Goal: Task Accomplishment & Management: Manage account settings

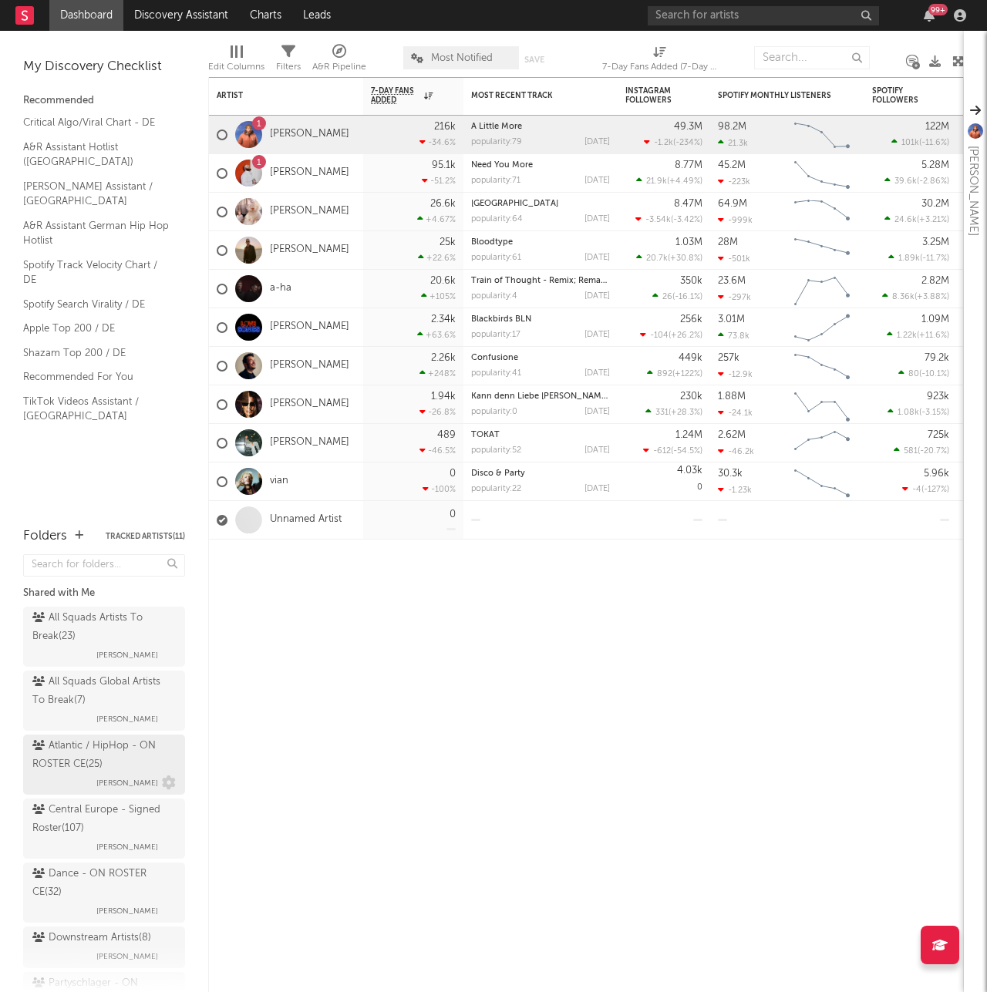
drag, startPoint x: 76, startPoint y: 762, endPoint x: 84, endPoint y: 751, distance: 13.7
click at [76, 762] on div "Atlantic / HipHop - ON ROSTER CE ( 25 )" at bounding box center [102, 755] width 140 height 37
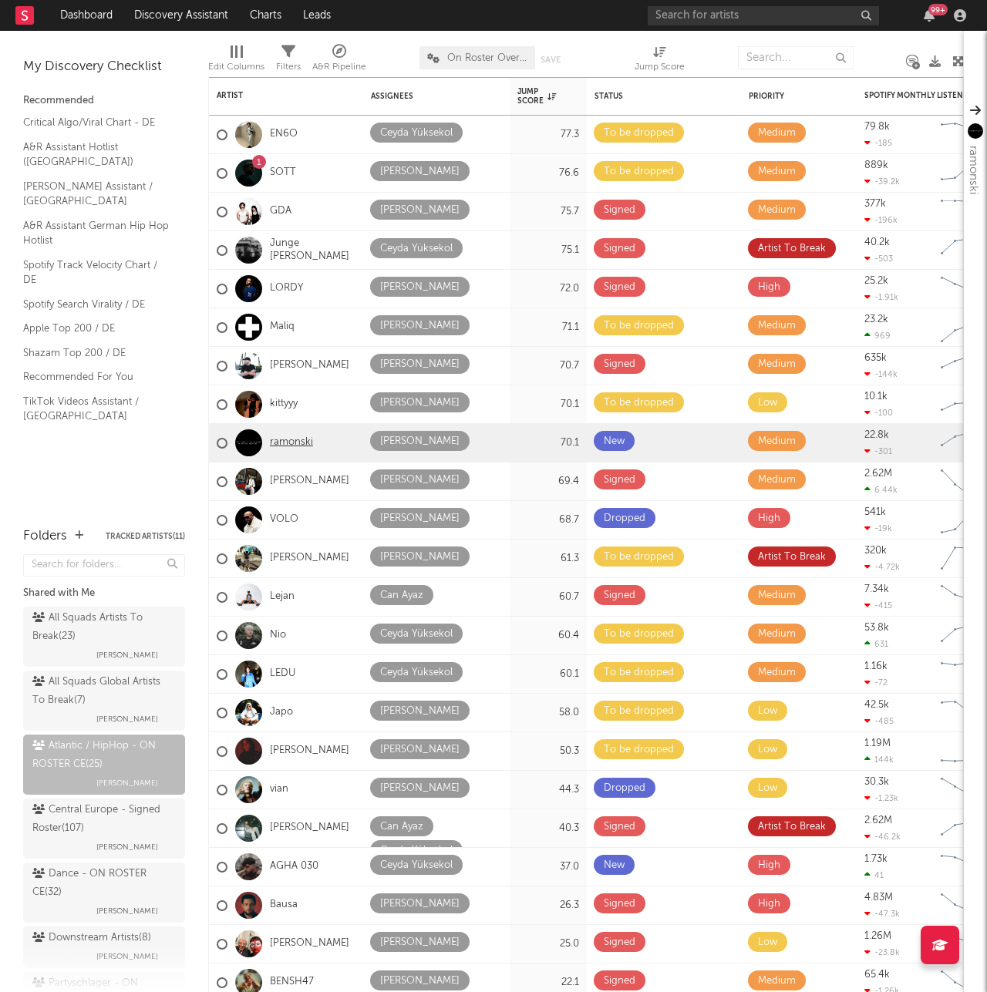
click at [310, 439] on link "ramonski" at bounding box center [291, 442] width 43 height 13
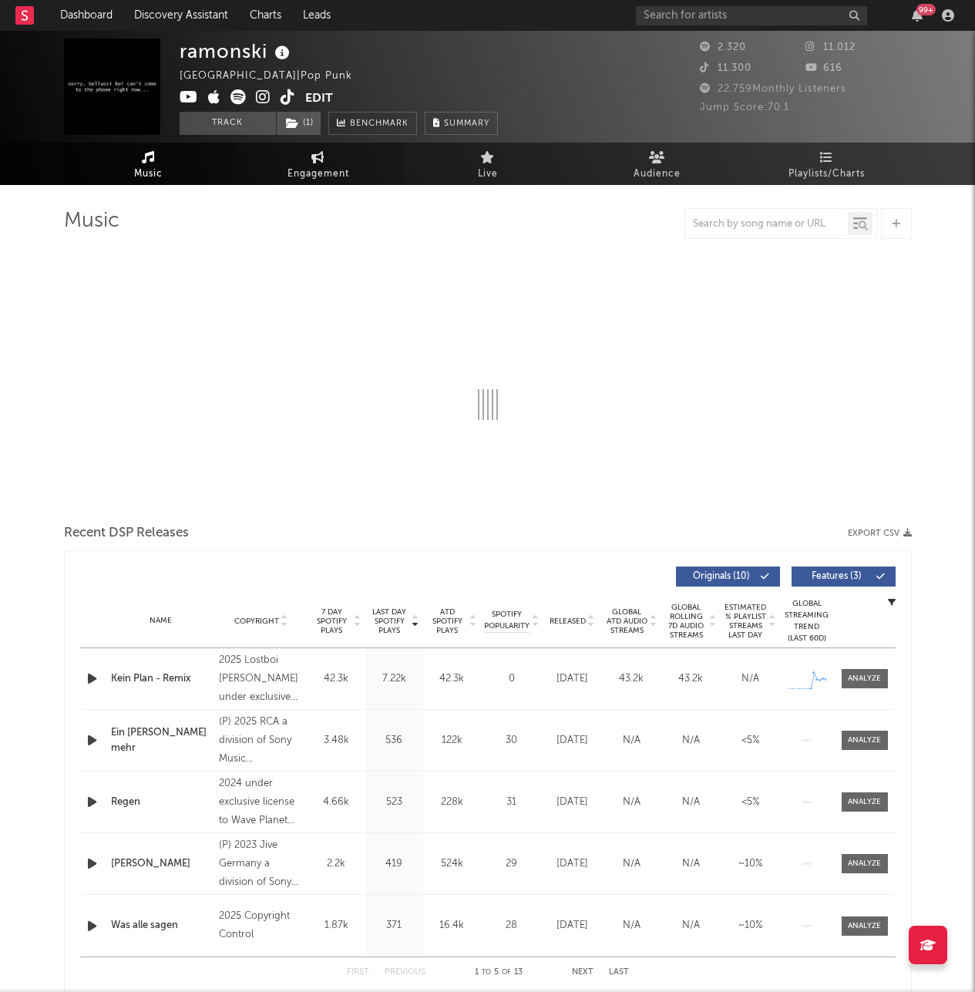
select select "6m"
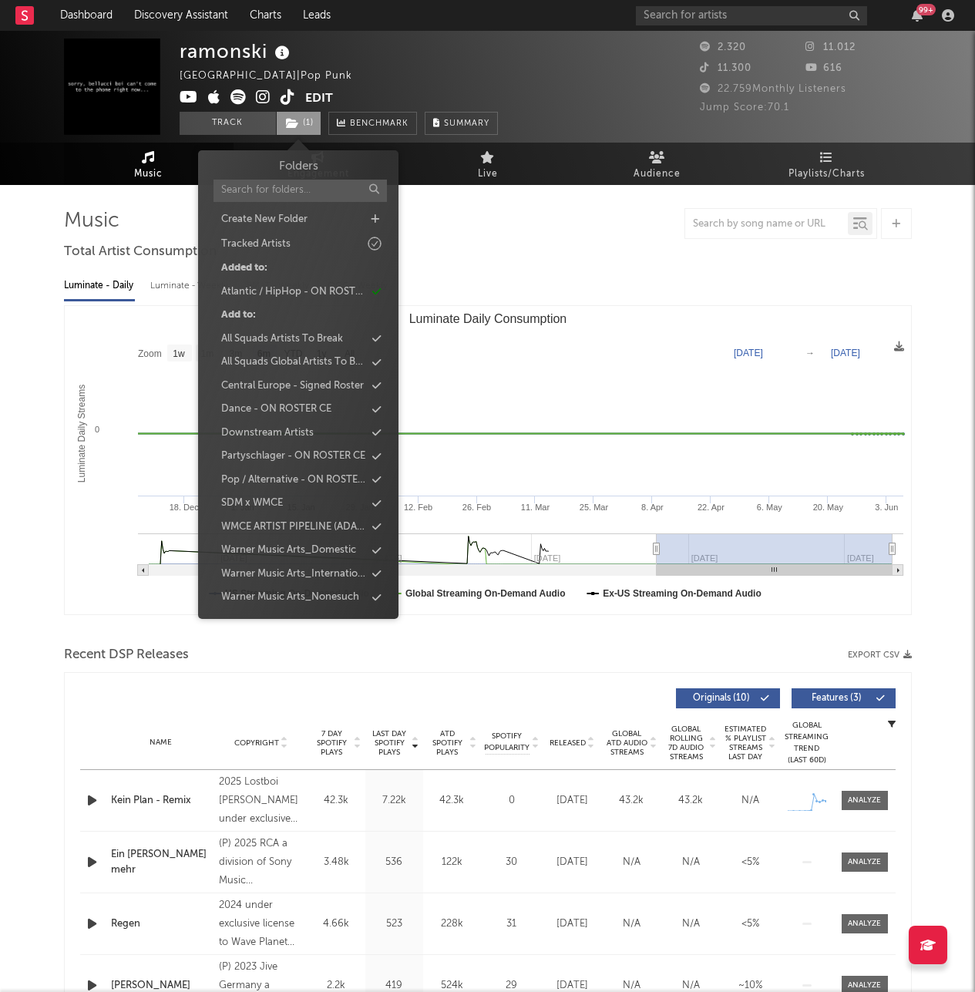
click at [305, 116] on span "( 1 )" at bounding box center [298, 123] width 45 height 23
click at [302, 393] on div "Central Europe - Signed Roster" at bounding box center [292, 386] width 143 height 15
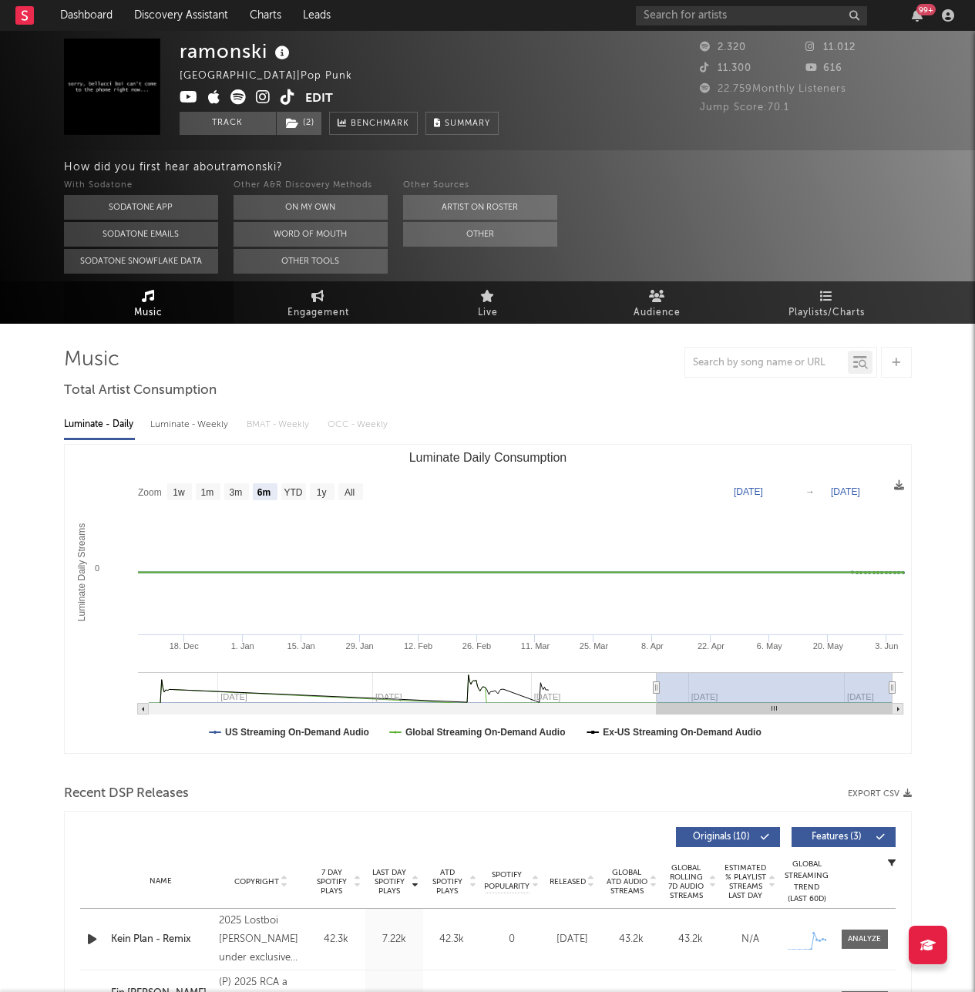
click at [594, 484] on rect "Luminate Daily Consumption" at bounding box center [488, 599] width 846 height 308
click at [587, 406] on div "Luminate - Daily Luminate - Weekly BMAT - Weekly OCC - Weekly Zoom 1w 1m 3m 6m …" at bounding box center [488, 581] width 848 height 354
click at [311, 92] on button "Edit" at bounding box center [319, 98] width 28 height 19
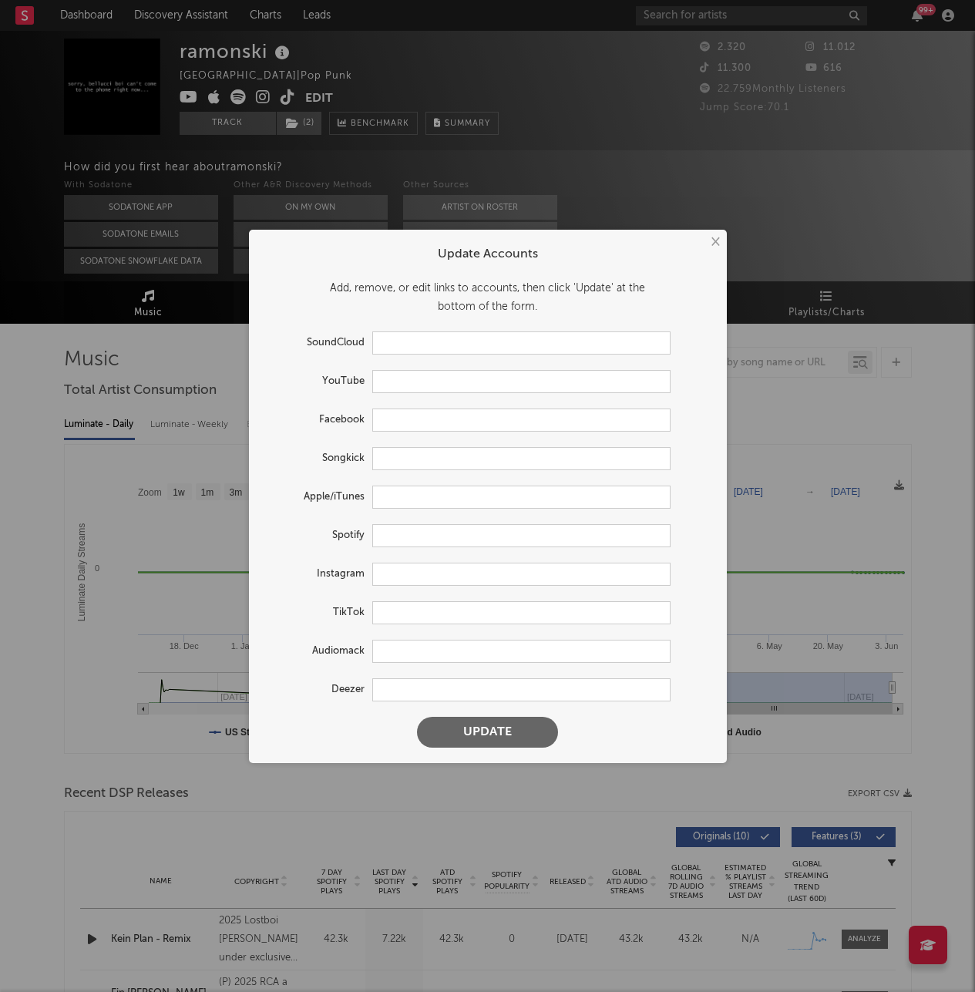
type input "https://youtube.com/@bellucciboi"
type input "https://music.apple.com/us/artist/bellucci-boi/1652704671"
type input "https://open.spotify.com/artist/5c68xeIPEWsKVqod15NMi2"
type input "https://www.instagram.com/bellucciboi/"
type input "https://www.tiktok.com/share/user/6905021222469239814"
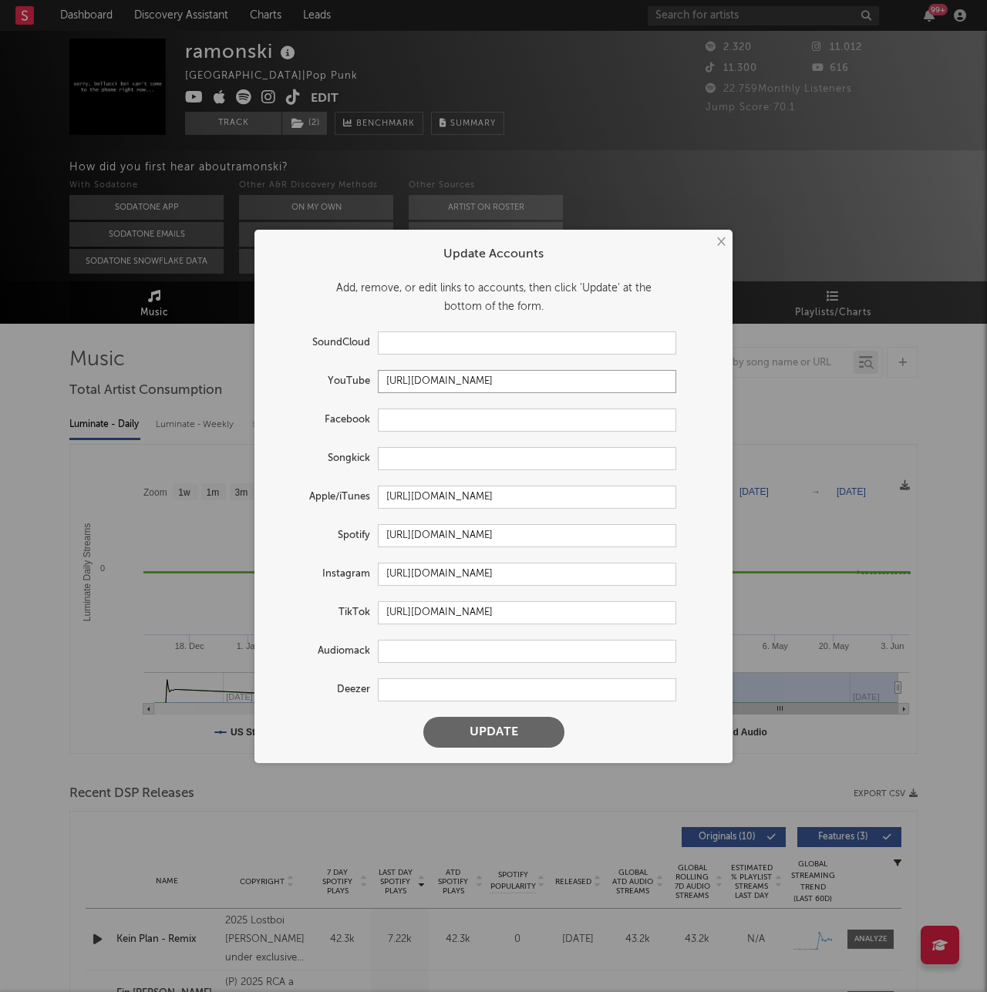
click at [487, 375] on input "https://youtube.com/@bellucciboi" at bounding box center [527, 381] width 298 height 23
click at [488, 377] on input "https://youtube.com/@bellucciboi" at bounding box center [527, 381] width 298 height 23
click at [455, 490] on input "https://music.apple.com/us/artist/bellucci-boi/1652704671" at bounding box center [527, 497] width 298 height 23
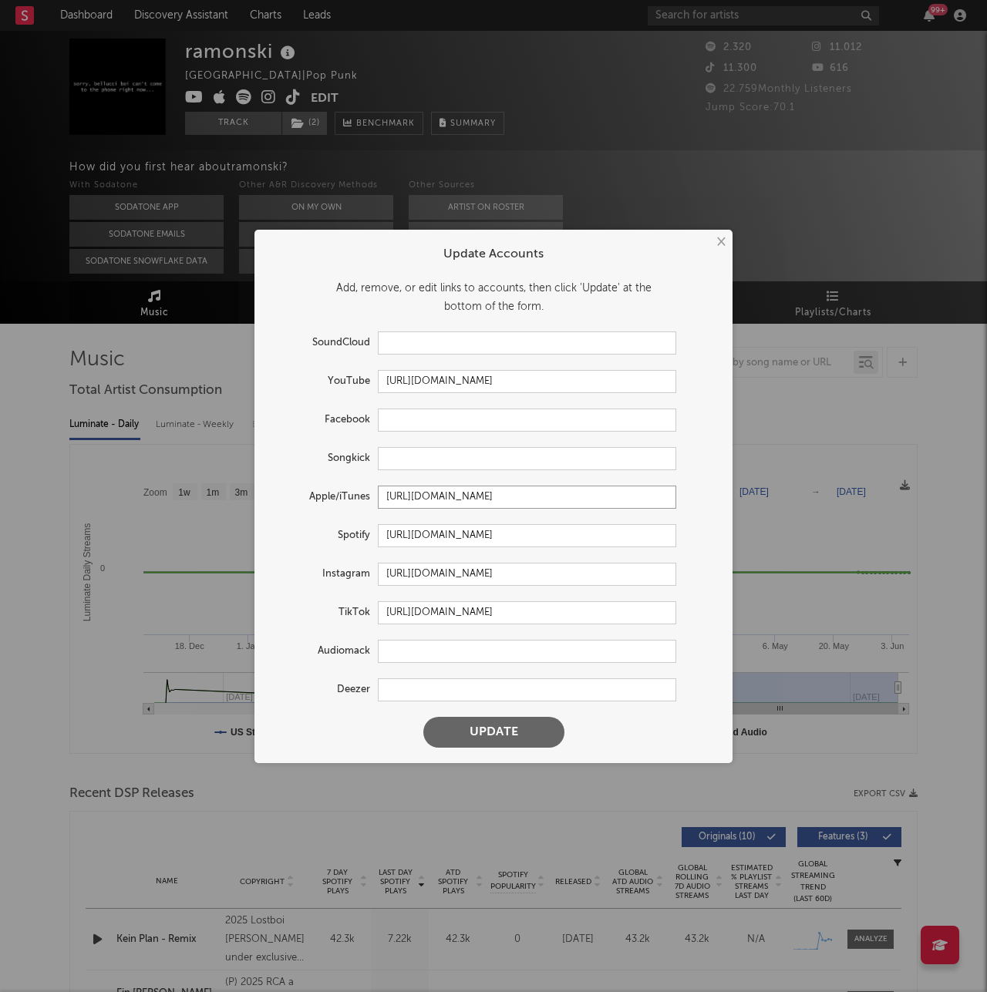
click at [455, 490] on input "https://music.apple.com/us/artist/bellucci-boi/1652704671" at bounding box center [527, 497] width 298 height 23
click at [399, 536] on input "https://open.spotify.com/artist/5c68xeIPEWsKVqod15NMi2" at bounding box center [527, 535] width 298 height 23
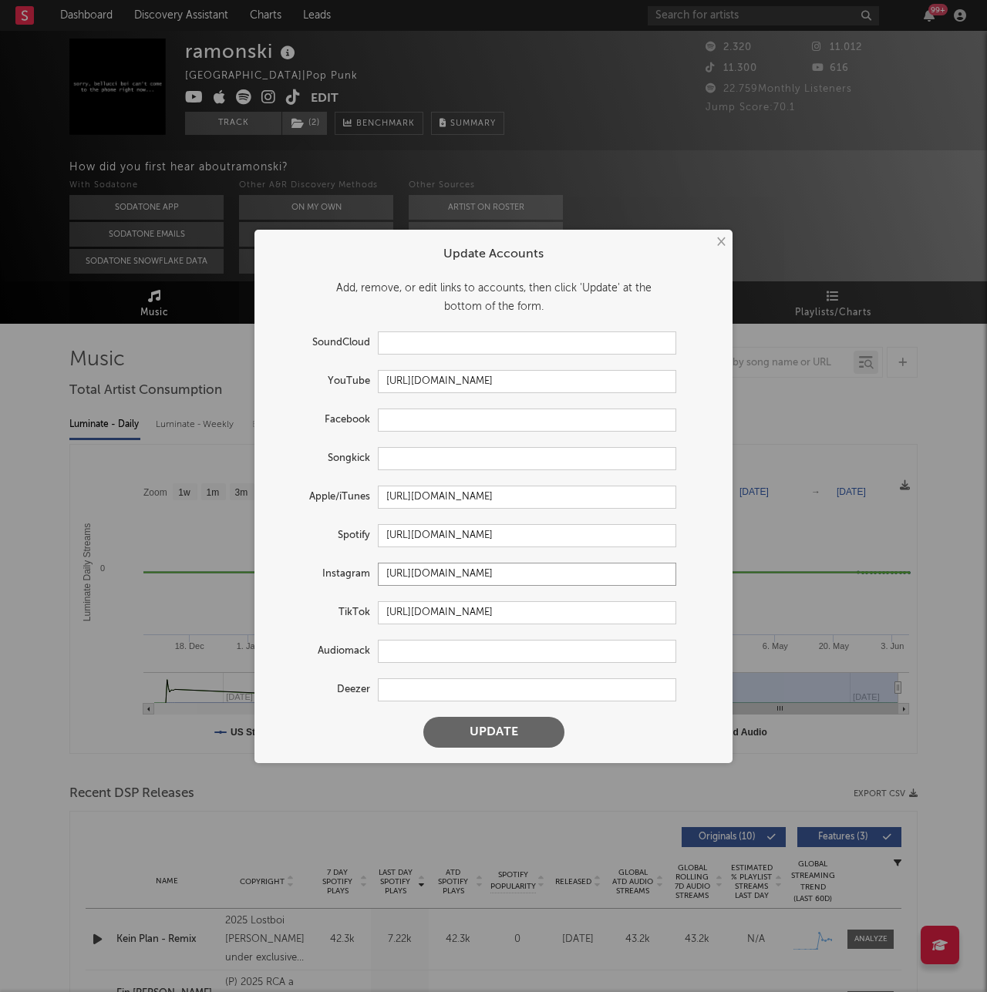
click at [462, 580] on input "https://www.instagram.com/bellucciboi/" at bounding box center [527, 574] width 298 height 23
click at [506, 613] on input "https://www.tiktok.com/share/user/6905021222469239814" at bounding box center [527, 612] width 298 height 23
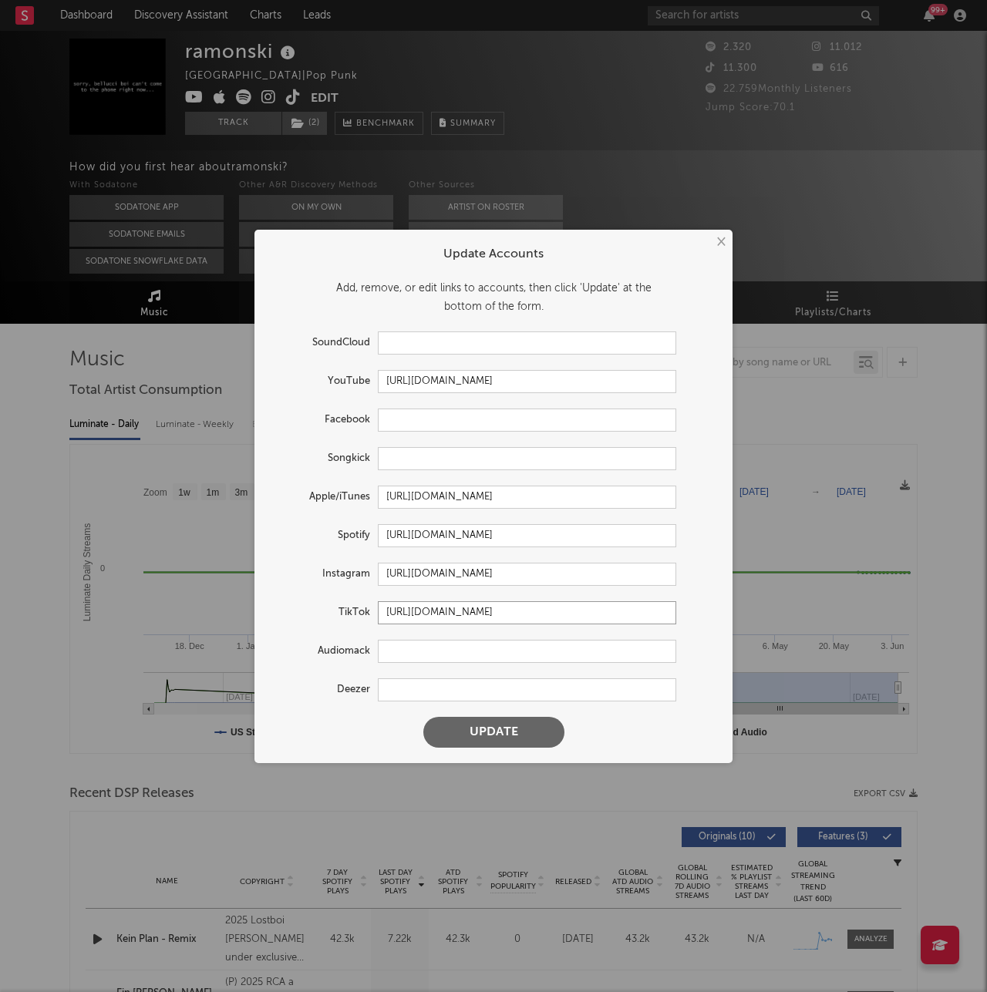
click at [506, 613] on input "https://www.tiktok.com/share/user/6905021222469239814" at bounding box center [527, 612] width 298 height 23
click at [718, 250] on button "×" at bounding box center [720, 242] width 17 height 17
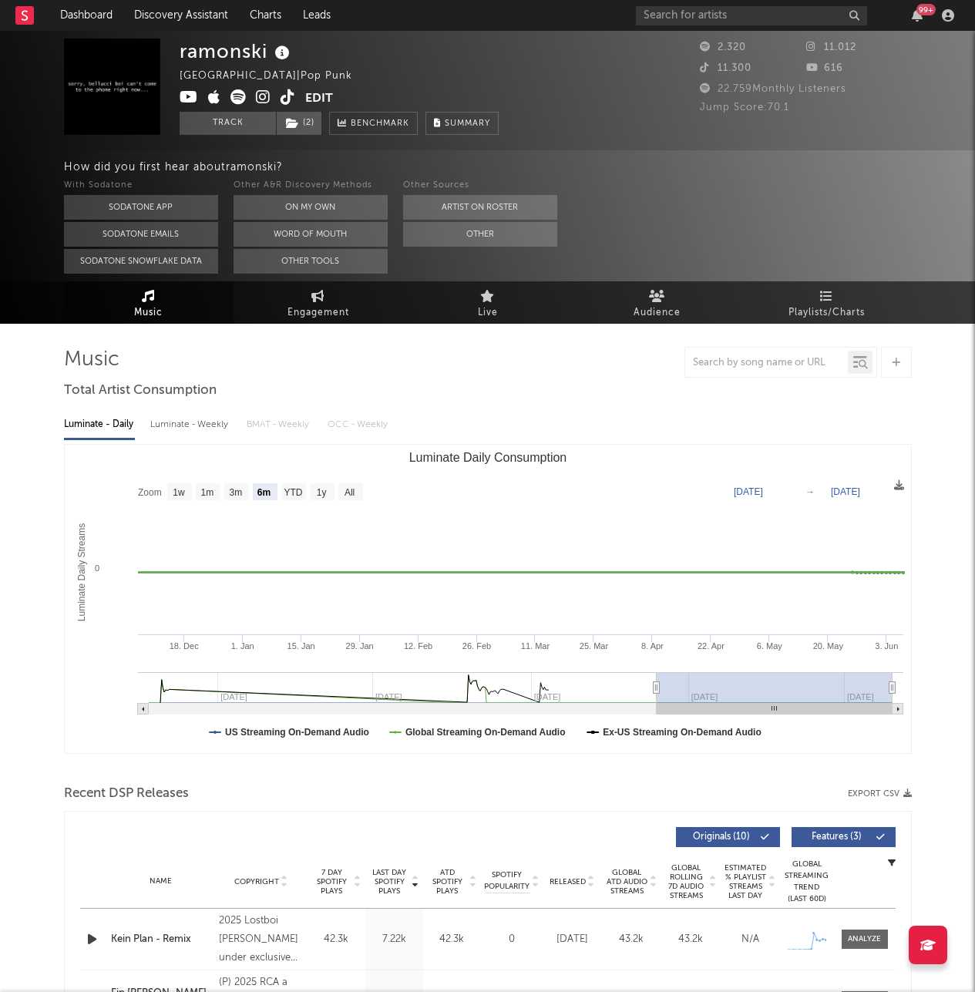
click at [648, 365] on div at bounding box center [488, 362] width 848 height 31
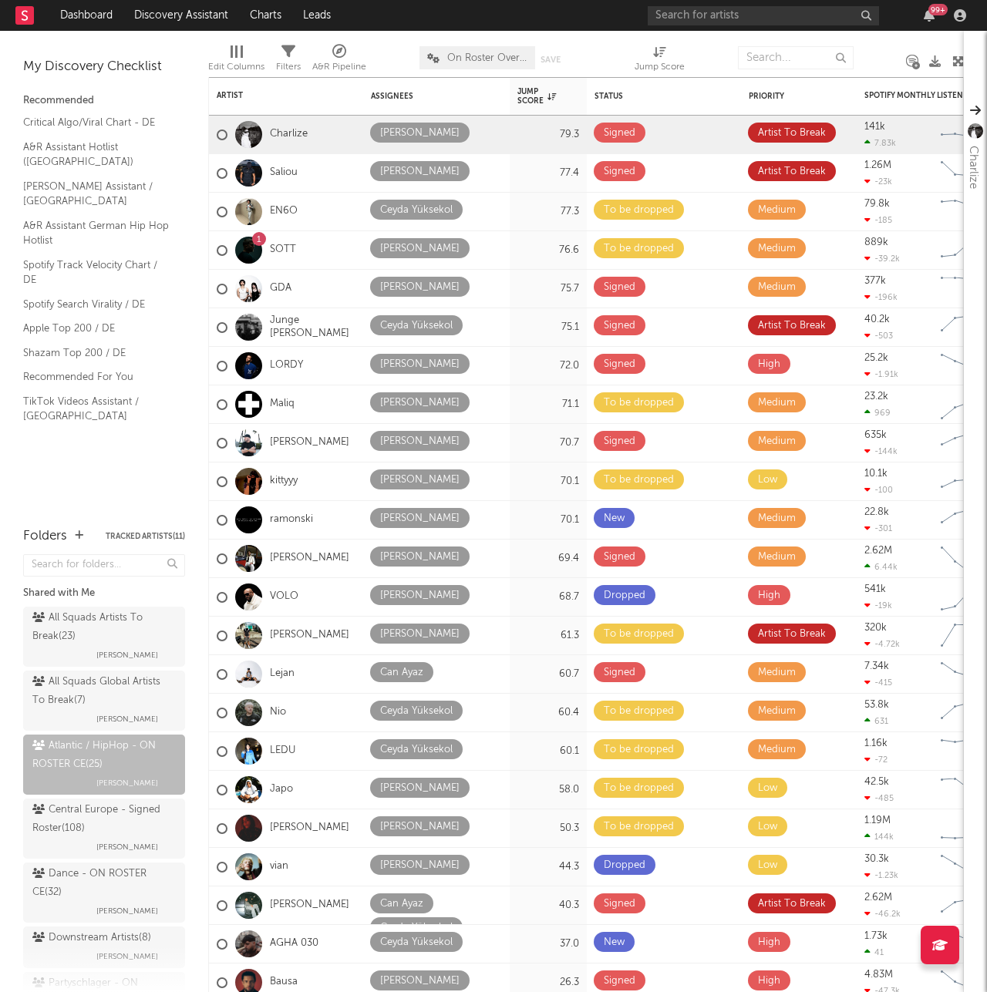
click at [139, 504] on div "My Discovery Checklist Recommended Critical Algo/Viral Chart - DE A&R Assistant…" at bounding box center [104, 271] width 208 height 481
click at [97, 461] on div "My Discovery Checklist Recommended Critical Algo/Viral Chart - DE A&R Assistant…" at bounding box center [104, 271] width 208 height 481
click at [281, 291] on link "GDA" at bounding box center [281, 288] width 22 height 13
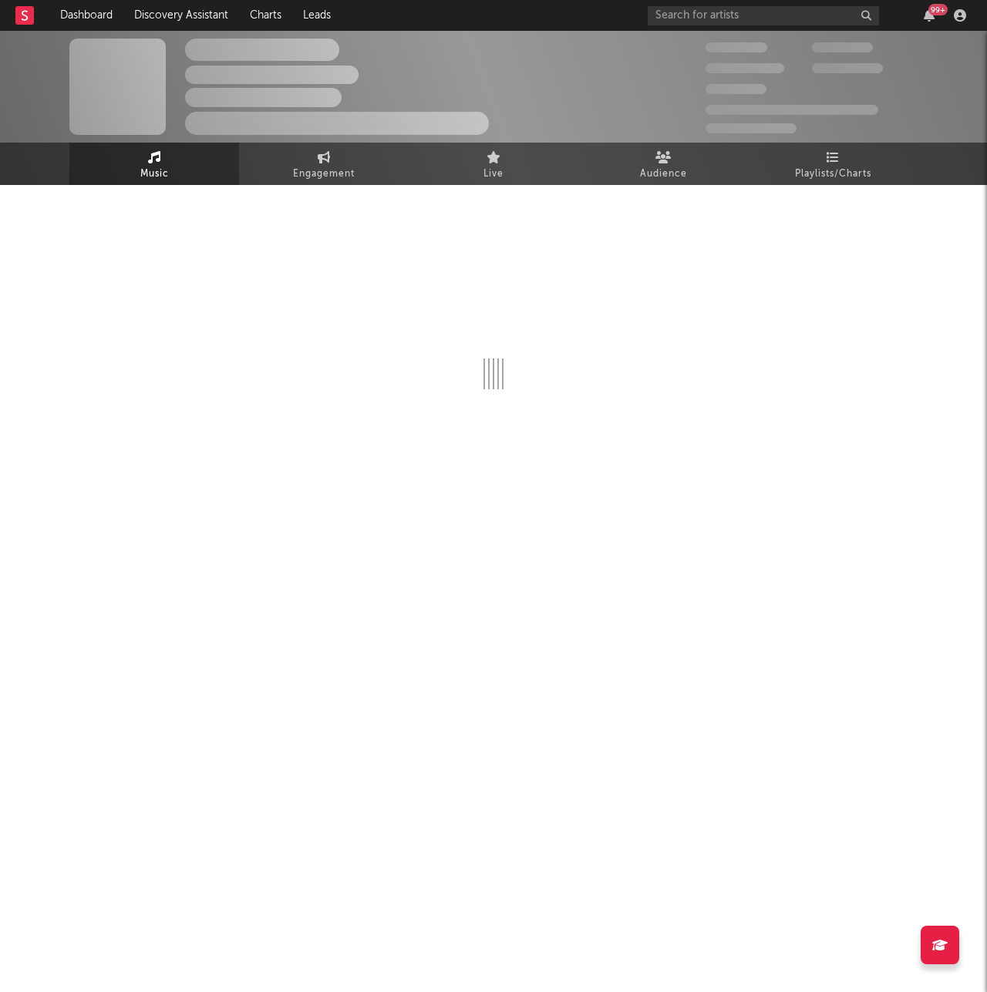
select select "1w"
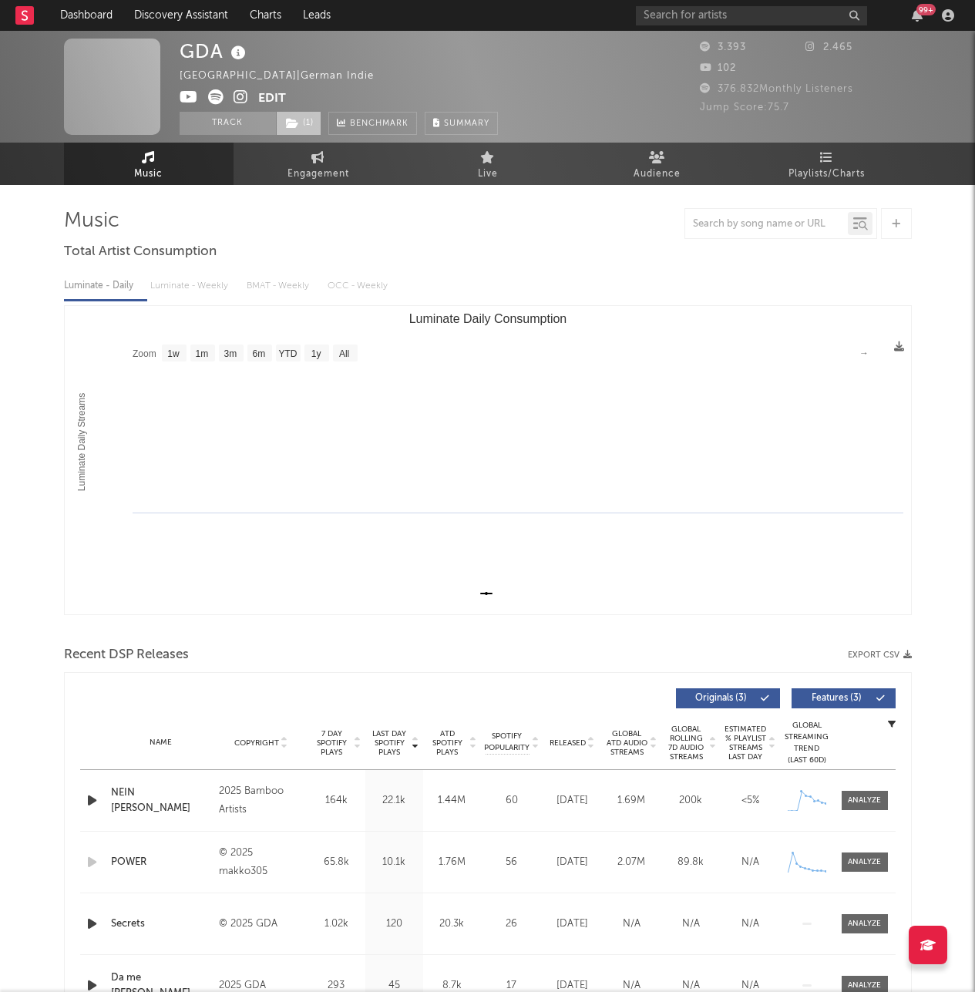
click at [311, 123] on span "( 1 )" at bounding box center [298, 123] width 45 height 23
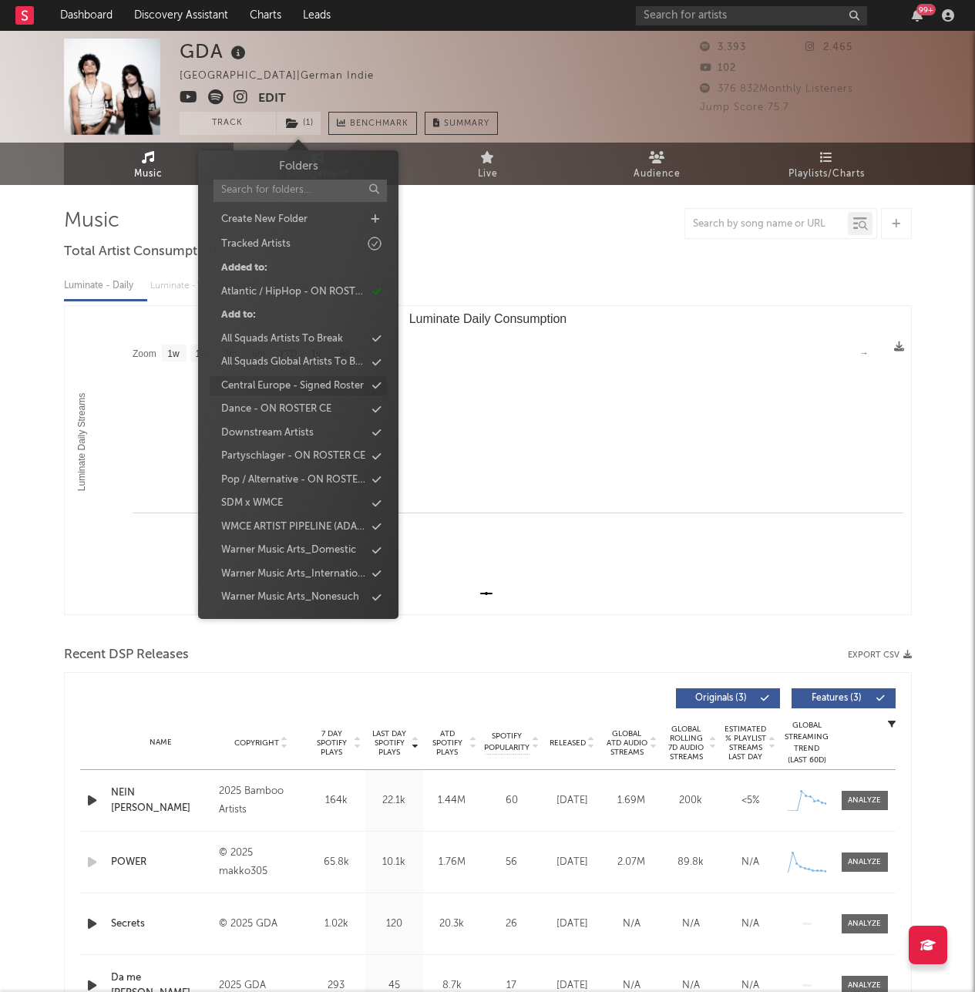
click at [276, 385] on div "Central Europe - Signed Roster" at bounding box center [292, 386] width 143 height 15
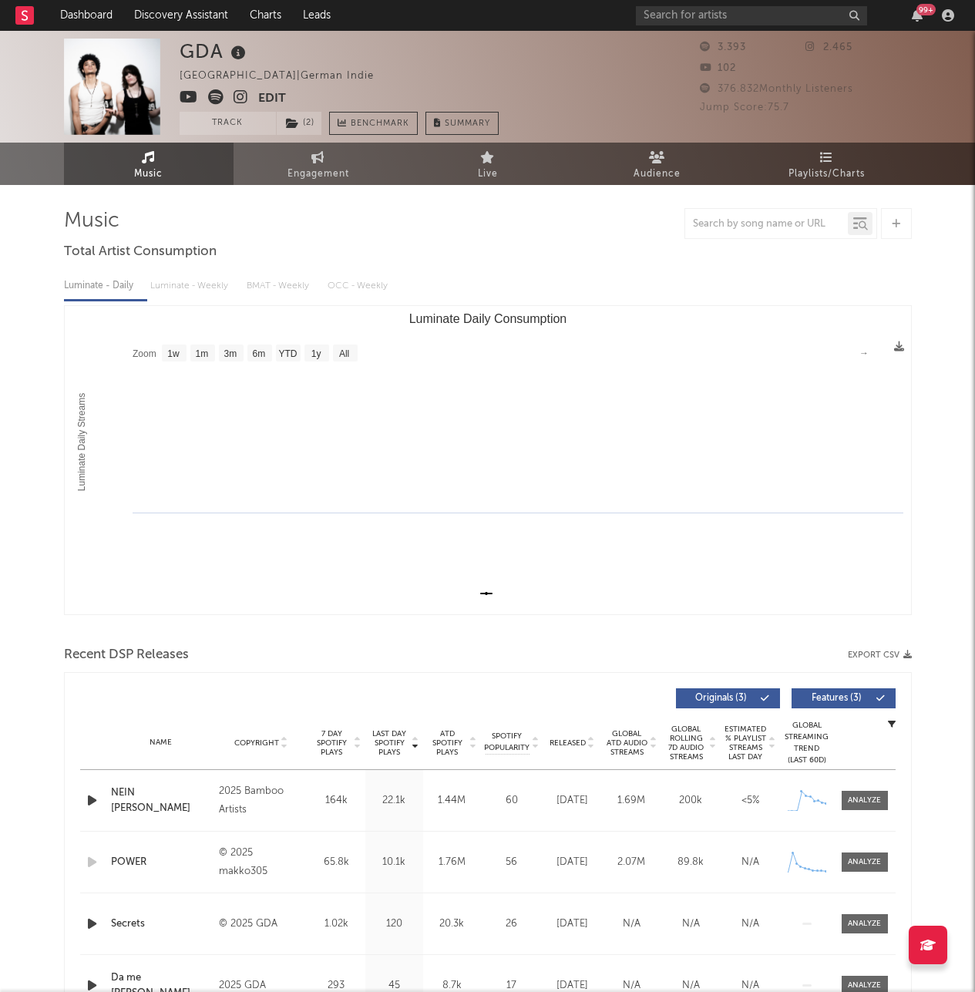
click at [527, 227] on div at bounding box center [488, 223] width 848 height 31
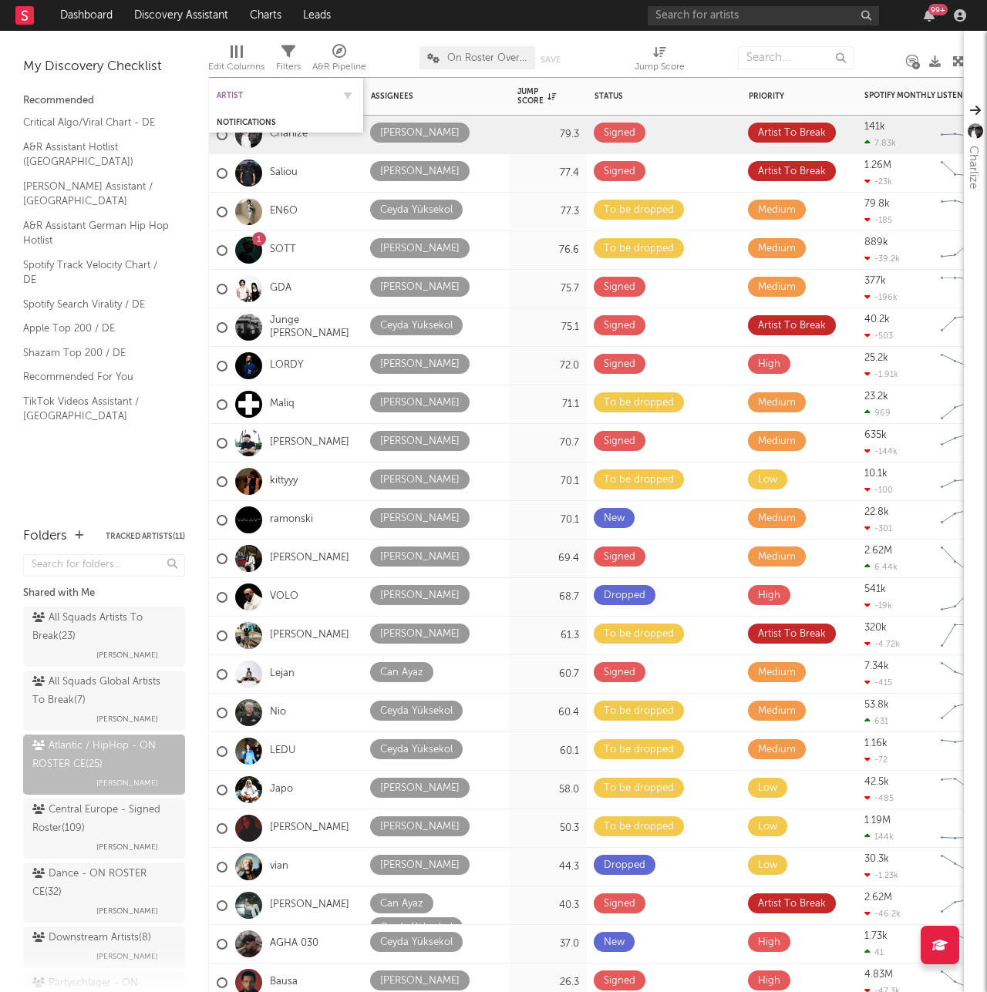
click at [227, 99] on div "Artist" at bounding box center [275, 95] width 116 height 9
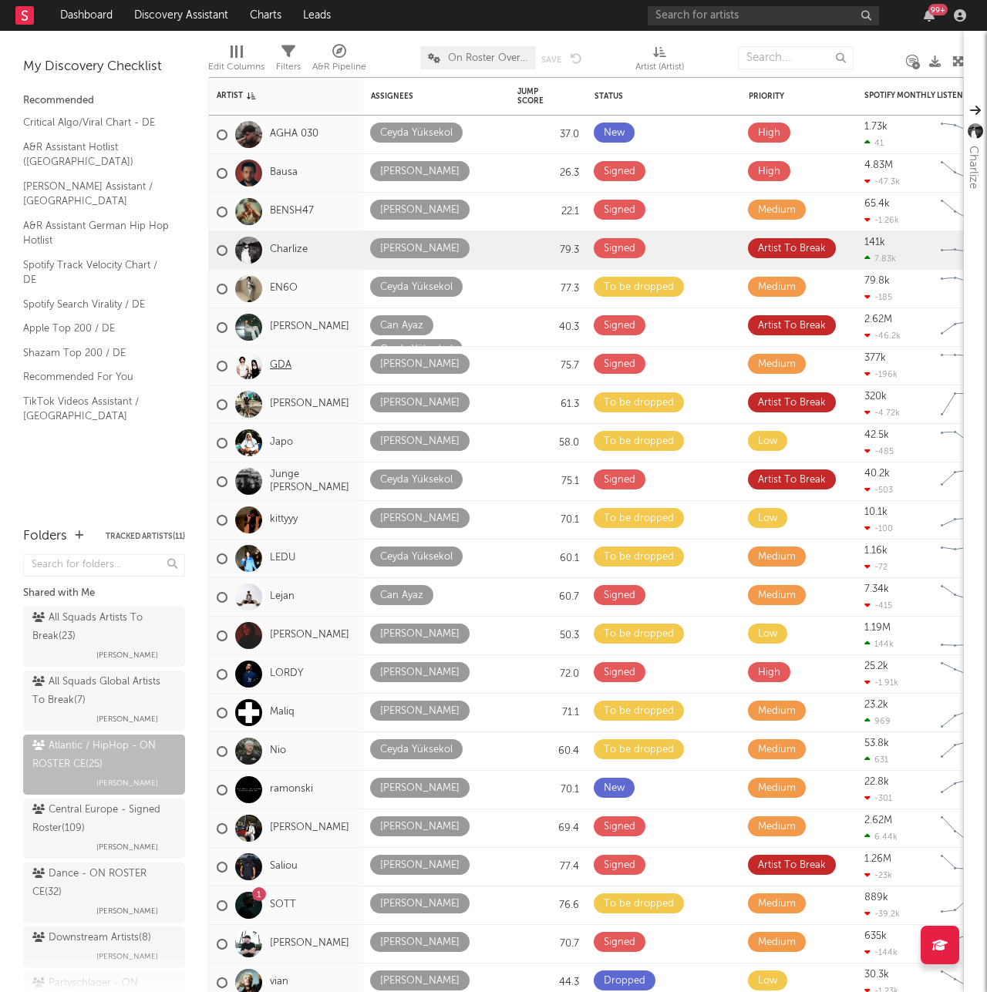
click at [283, 366] on link "GDA" at bounding box center [281, 365] width 22 height 13
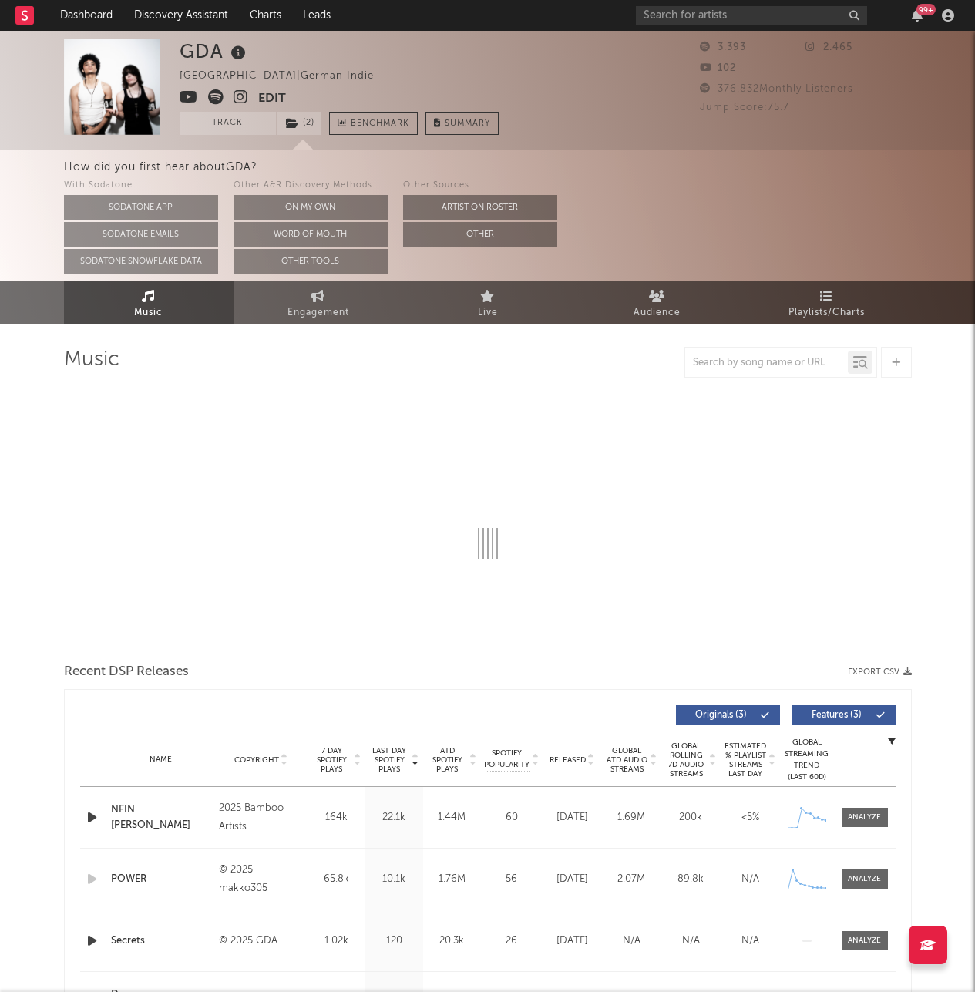
select select "1w"
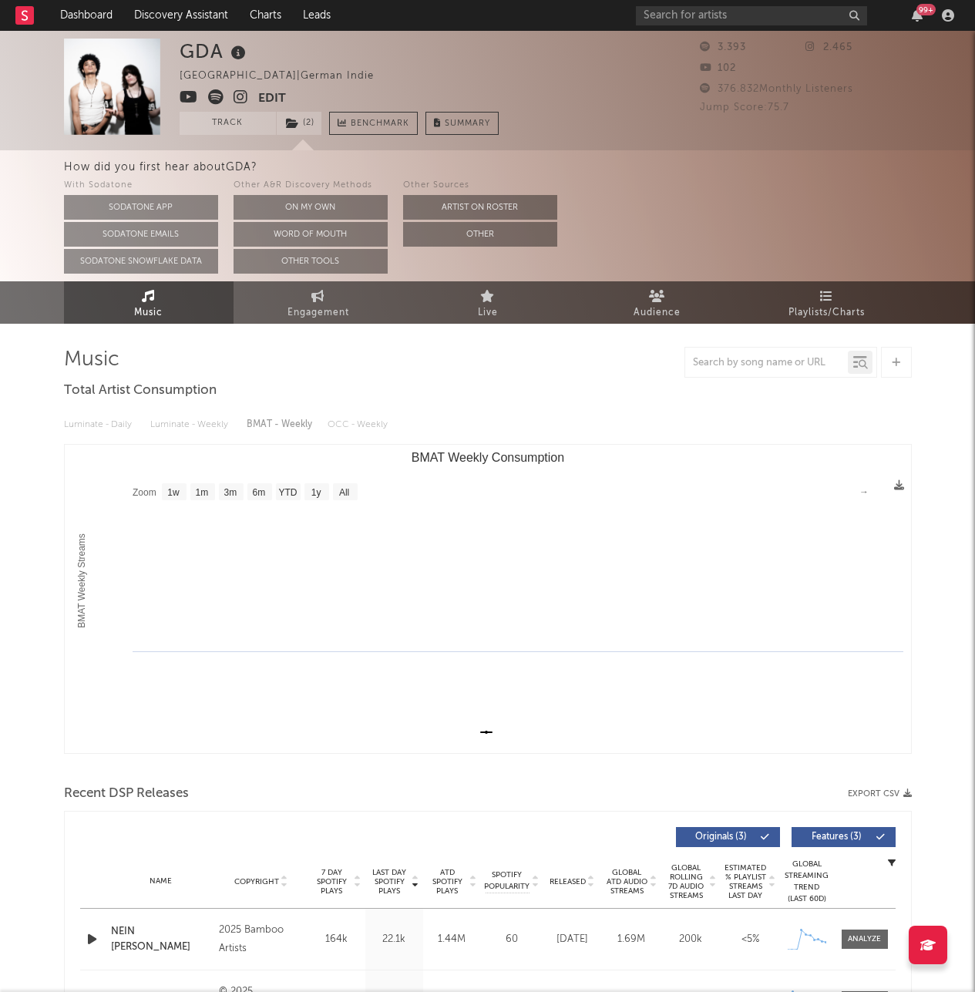
click at [485, 354] on div at bounding box center [488, 362] width 848 height 31
click at [274, 102] on button "Edit" at bounding box center [272, 98] width 28 height 19
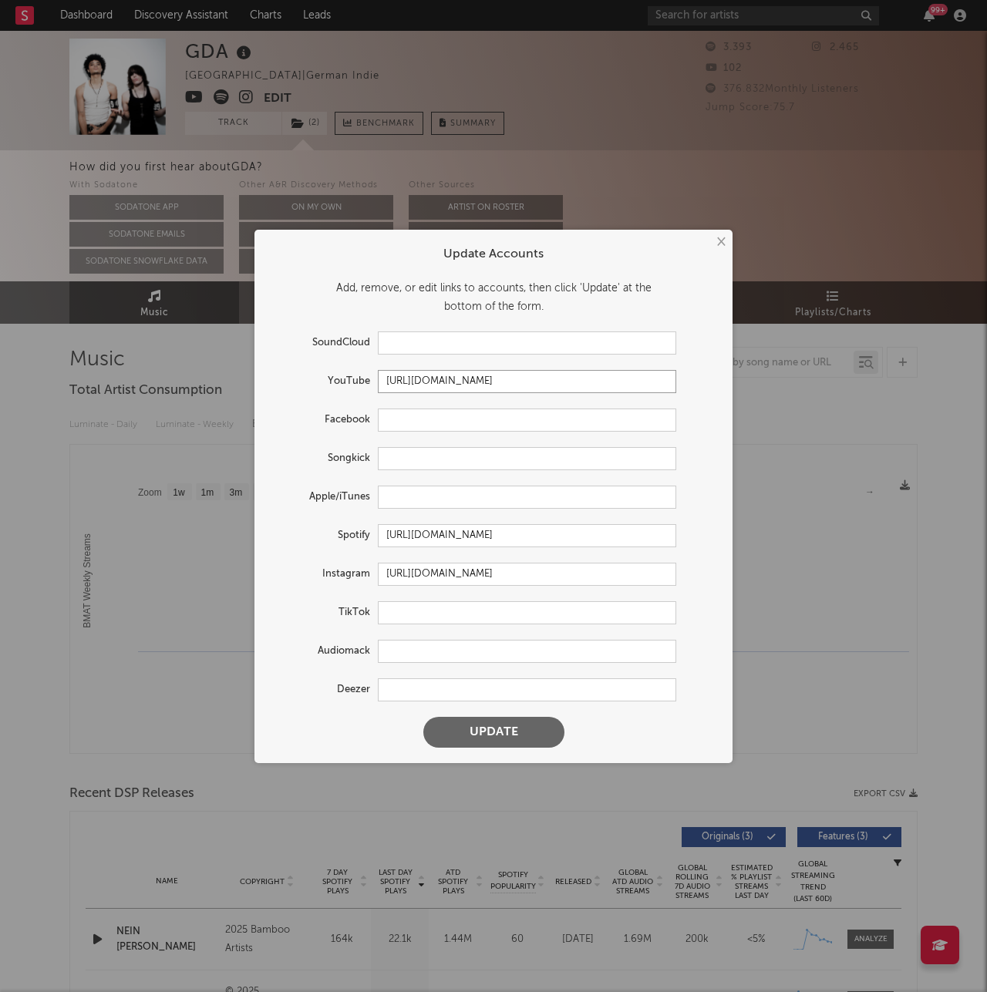
click at [416, 385] on input "https://youtube.com/@ggdarkangels" at bounding box center [527, 381] width 298 height 23
click at [684, 391] on div "YouTube https://youtube.com/@ggdarkangels" at bounding box center [493, 381] width 447 height 23
click at [688, 393] on form "Update Accounts Add, remove, or edit links to accounts, then click 'Update' at …" at bounding box center [493, 496] width 463 height 518
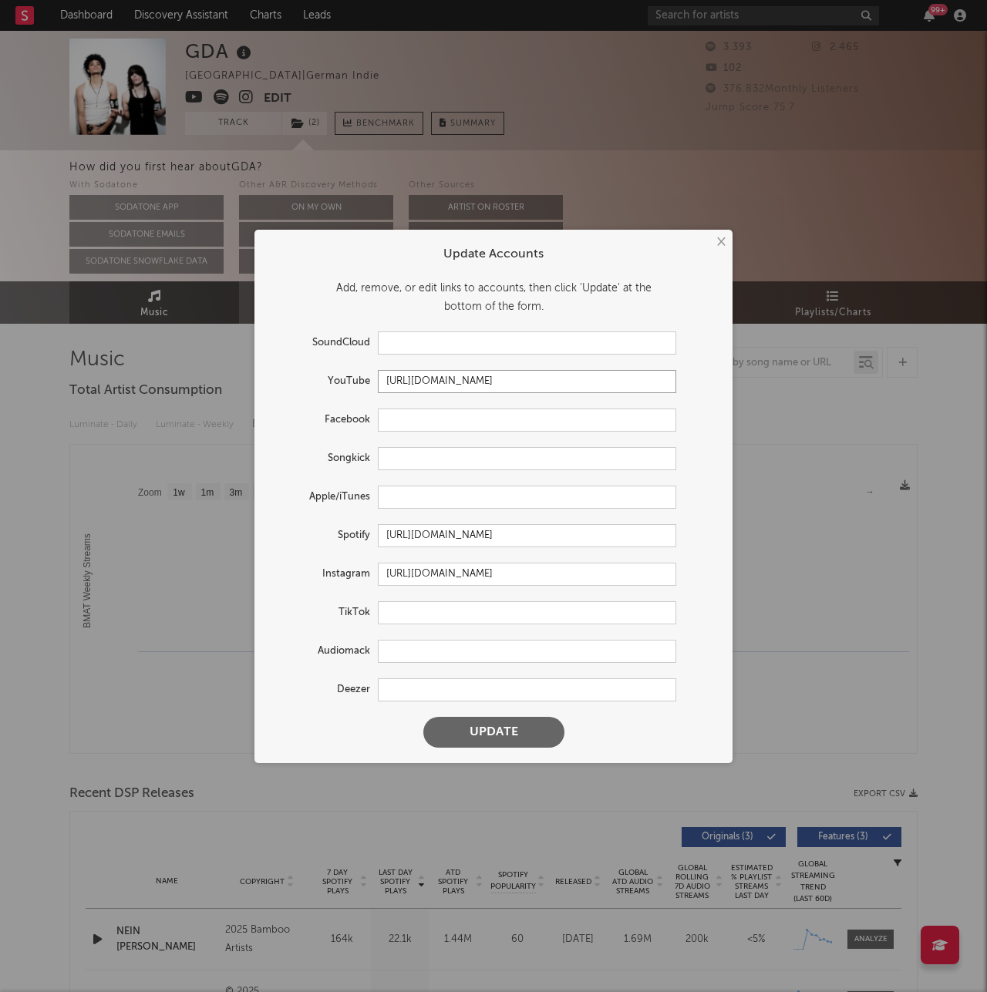
click at [484, 390] on input "https://youtube.com/@ggdarkangels" at bounding box center [527, 381] width 298 height 23
click at [456, 527] on input "https://open.spotify.com/artist/2qWlUlfE7zEJM20ec5Dk9T" at bounding box center [527, 535] width 298 height 23
click at [454, 526] on input "https://open.spotify.com/artist/2qWlUlfE7zEJM20ec5Dk9T" at bounding box center [527, 535] width 298 height 23
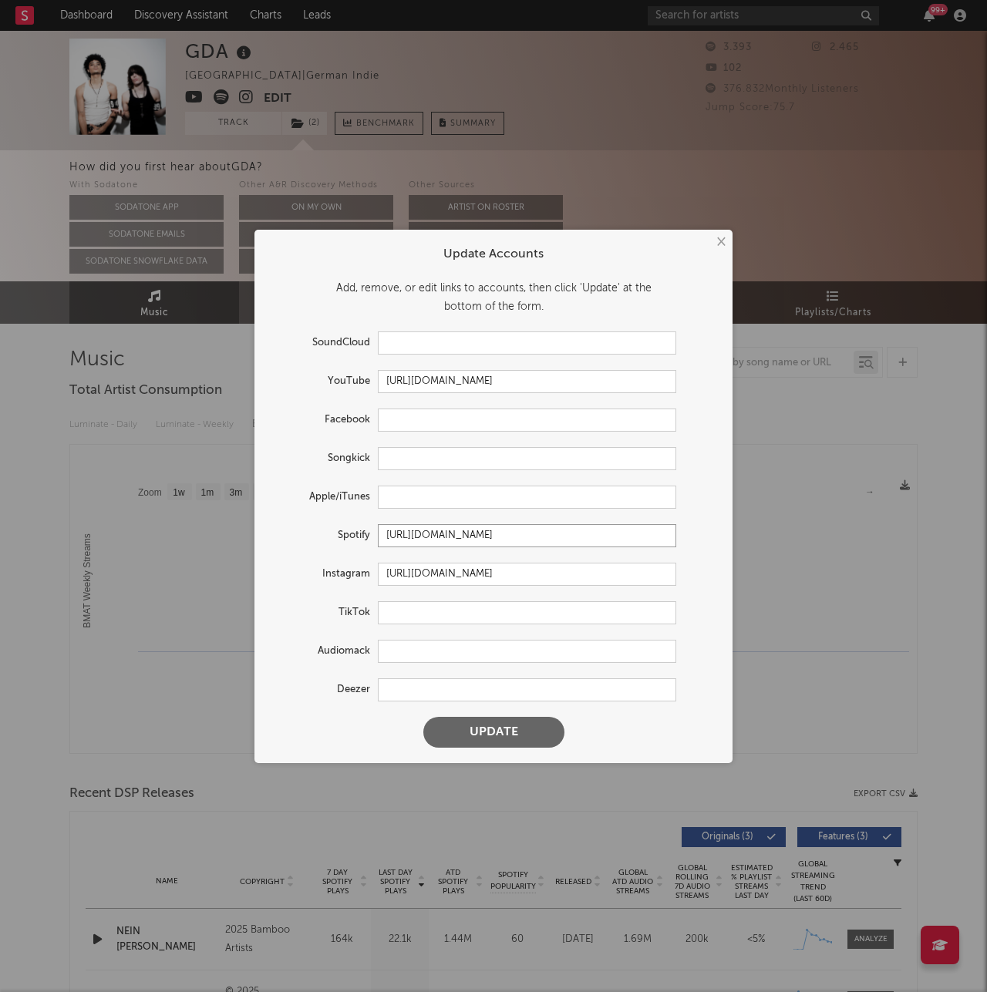
click at [453, 524] on input "https://open.spotify.com/artist/2qWlUlfE7zEJM20ec5Dk9T" at bounding box center [527, 535] width 298 height 23
click at [463, 530] on input "https://open.spotify.com/artist/2qWlUlfE7zEJM20ec5Dk9T" at bounding box center [527, 535] width 298 height 23
click at [462, 530] on input "https://open.spotify.com/artist/2qWlUlfE7zEJM20ec5Dk9T" at bounding box center [527, 535] width 298 height 23
click at [439, 580] on input "https://www.instagram.com/gda__99/" at bounding box center [527, 574] width 298 height 23
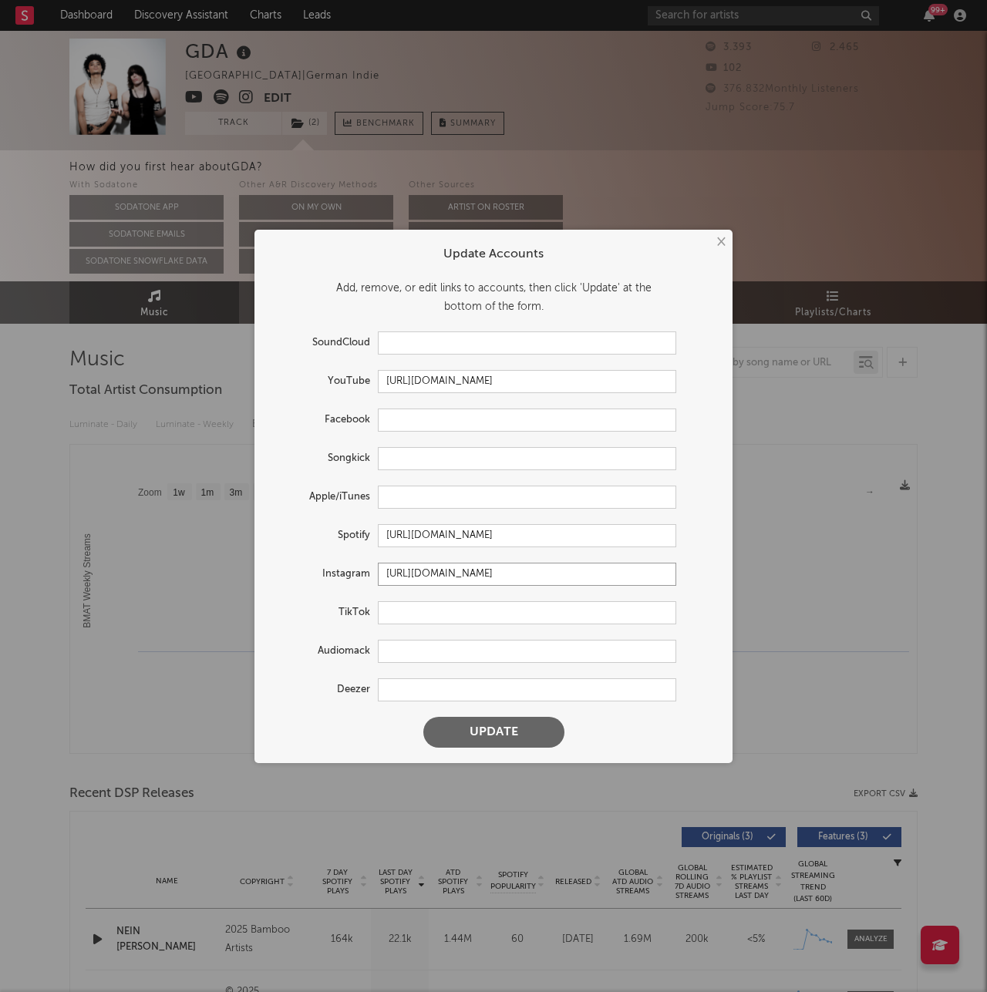
click at [439, 580] on input "https://www.instagram.com/gda__99/" at bounding box center [527, 574] width 298 height 23
click at [715, 249] on button "×" at bounding box center [720, 242] width 17 height 17
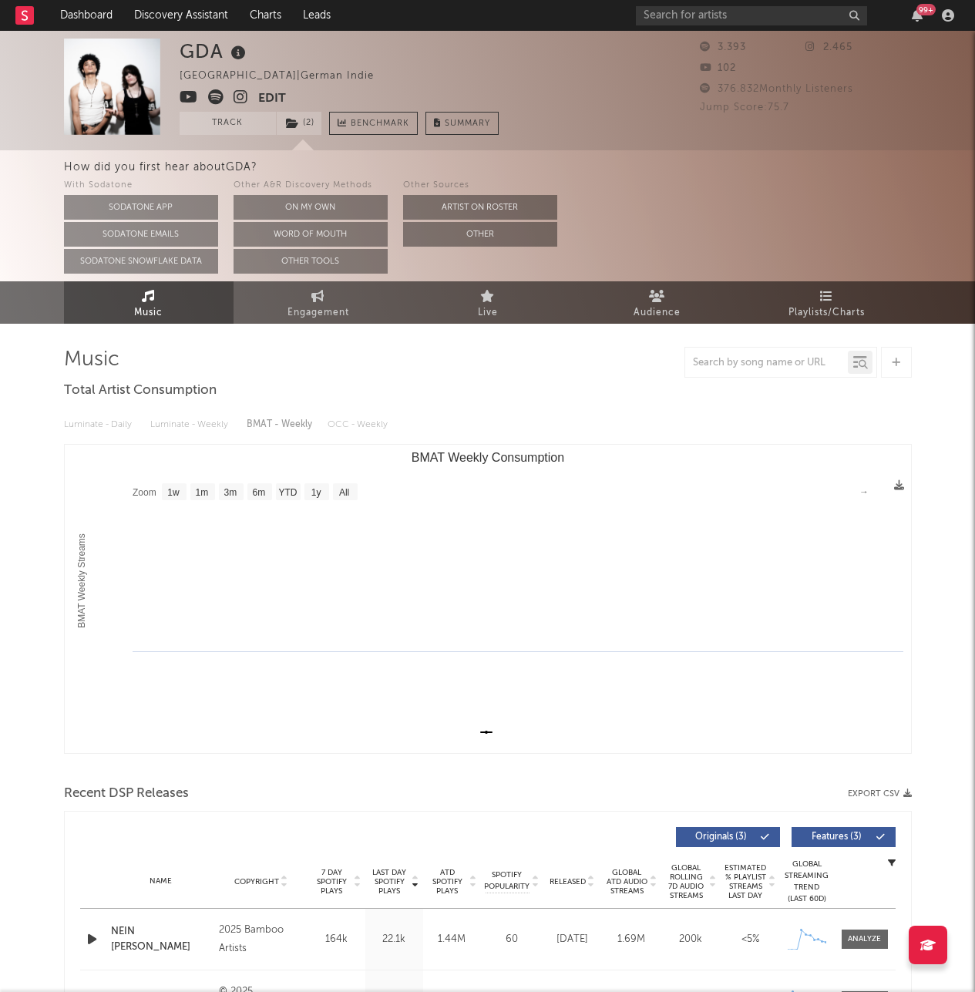
click at [107, 92] on img at bounding box center [112, 87] width 96 height 96
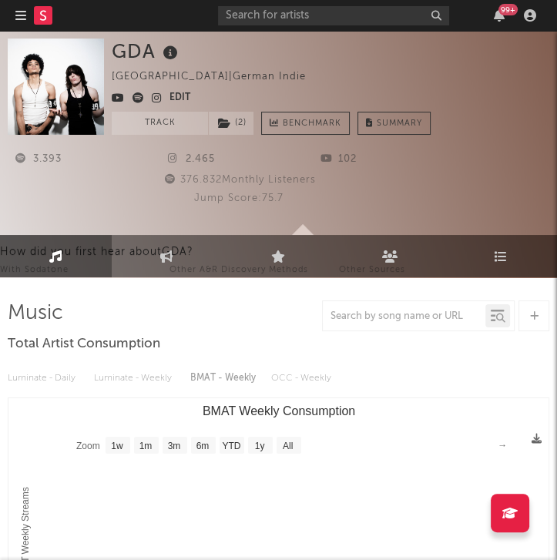
click at [374, 174] on div "376.832 Monthly Listeners" at bounding box center [239, 180] width 463 height 19
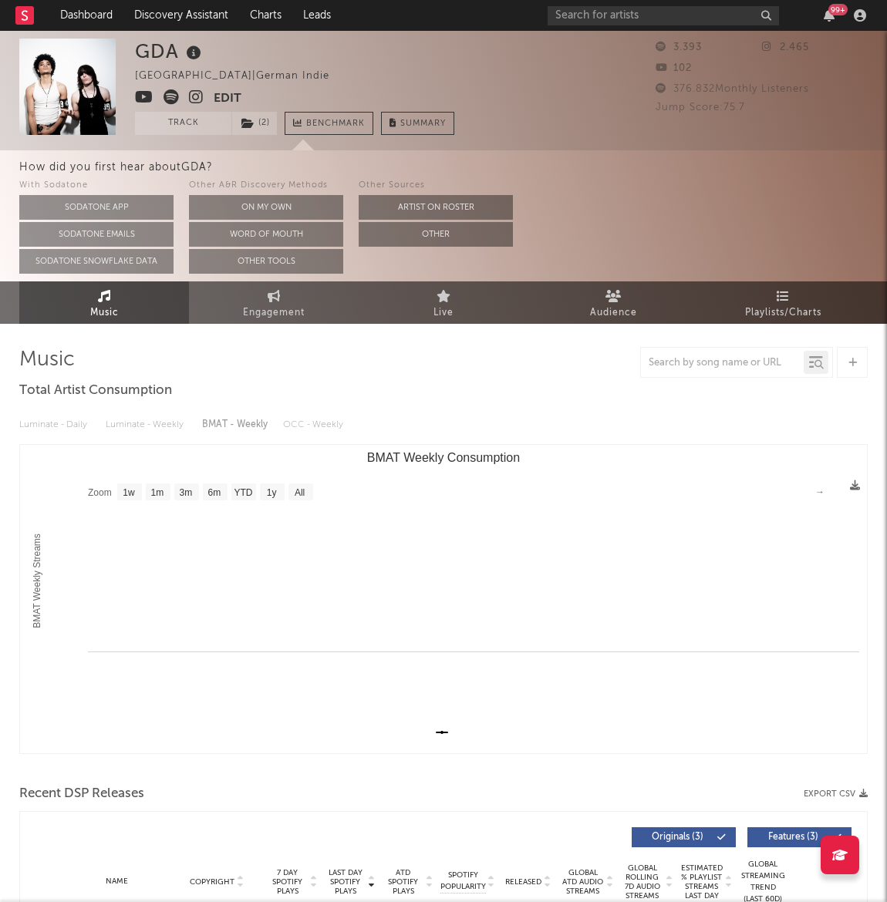
click at [568, 148] on div "GDA Germany | German Indie Edit Track ( 2 ) Benchmark Summary 3.393 2.465 102 3…" at bounding box center [443, 90] width 887 height 119
click at [47, 26] on div at bounding box center [32, 15] width 34 height 31
click at [76, 21] on link "Dashboard" at bounding box center [86, 15] width 74 height 31
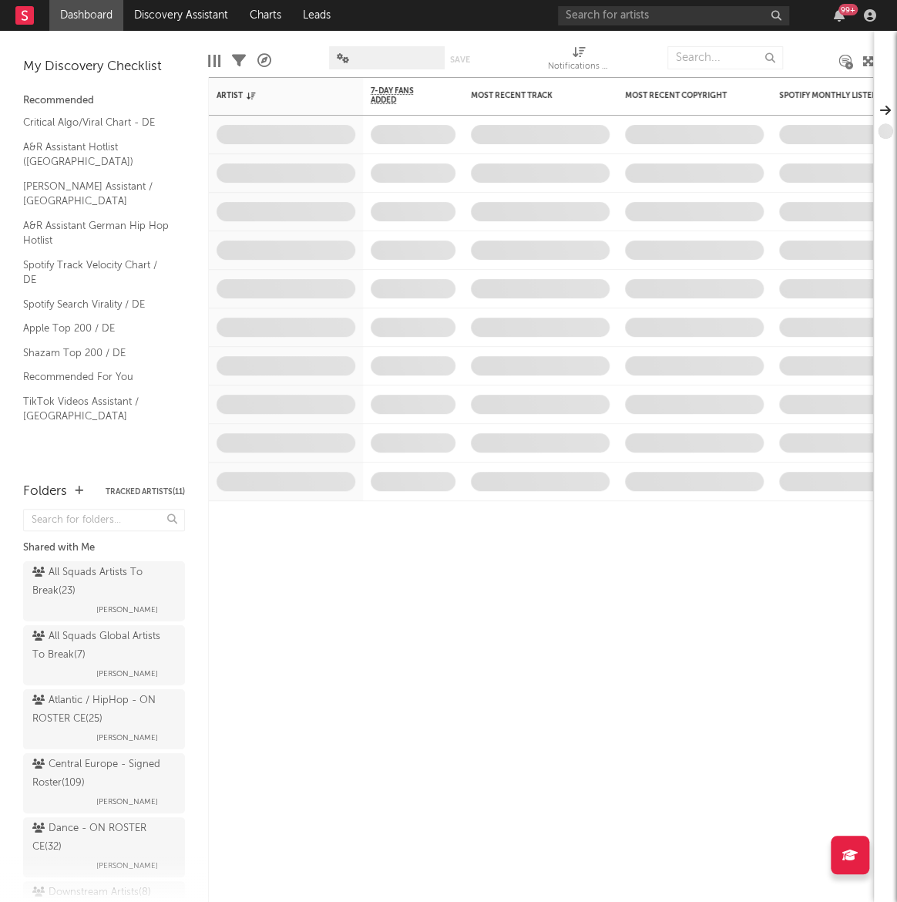
click at [631, 60] on div at bounding box center [638, 58] width 35 height 39
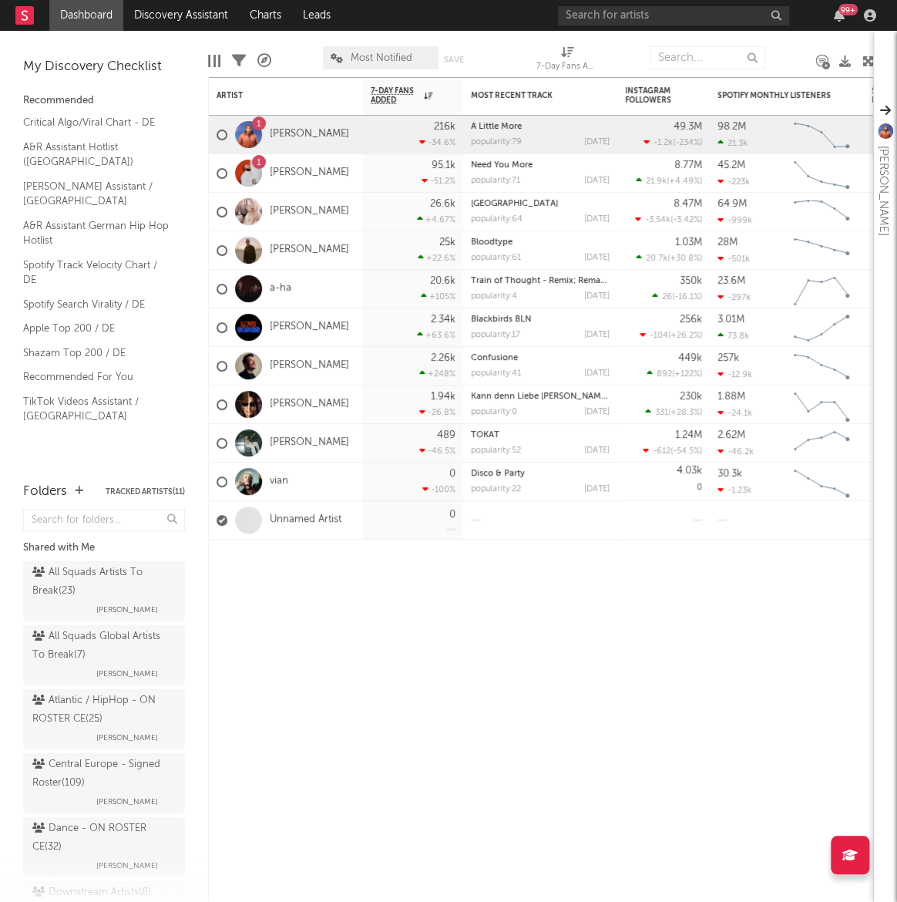
drag, startPoint x: 70, startPoint y: 732, endPoint x: 168, endPoint y: 528, distance: 225.8
click at [70, 732] on div "Atlantic / HipHop - ON ROSTER CE ( 25 ) [PERSON_NAME]" at bounding box center [103, 720] width 143 height 56
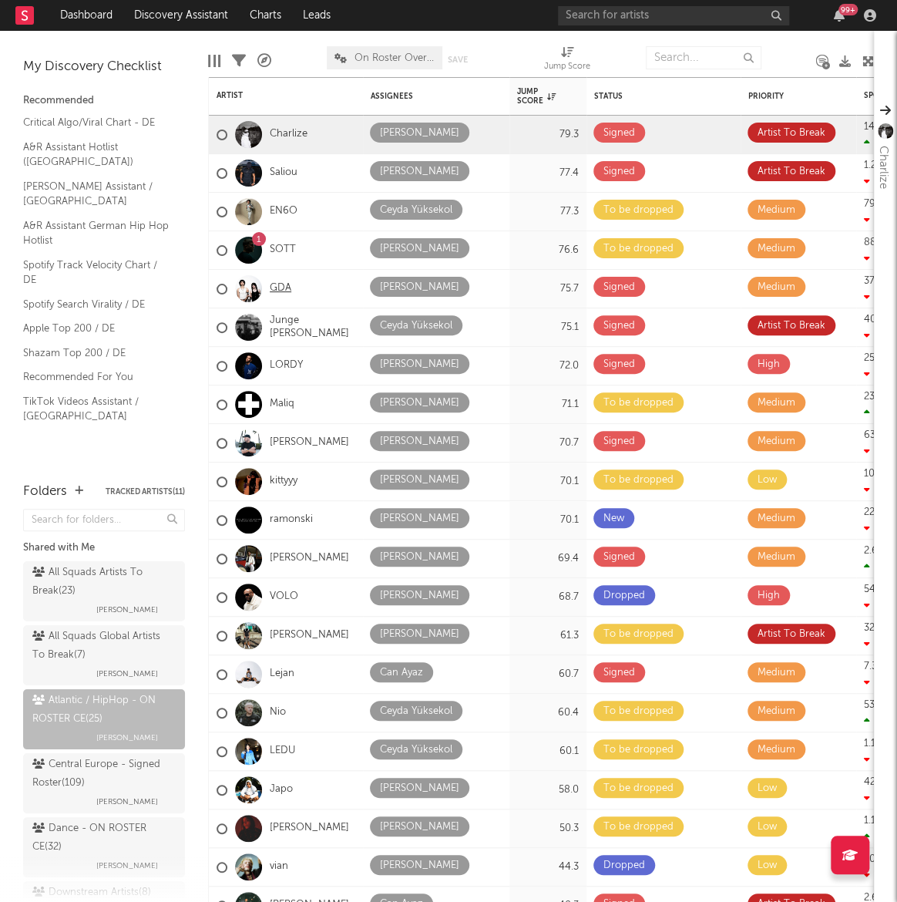
click at [285, 287] on link "GDA" at bounding box center [281, 288] width 22 height 13
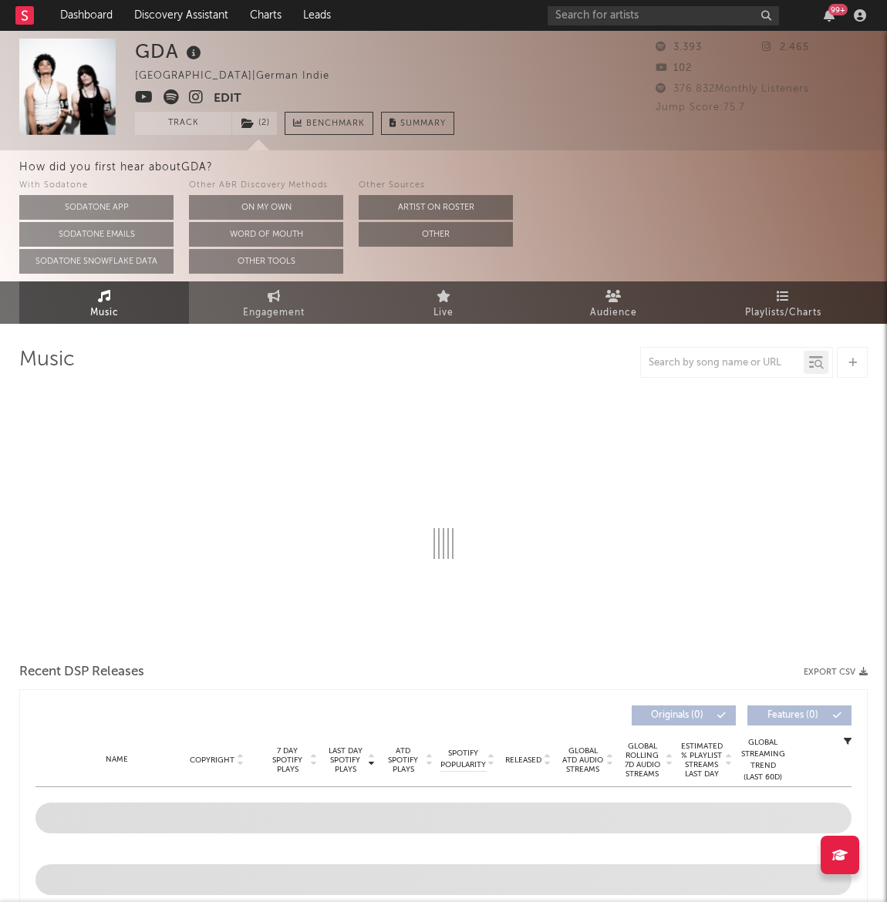
select select "1w"
